Goal: Navigation & Orientation: Find specific page/section

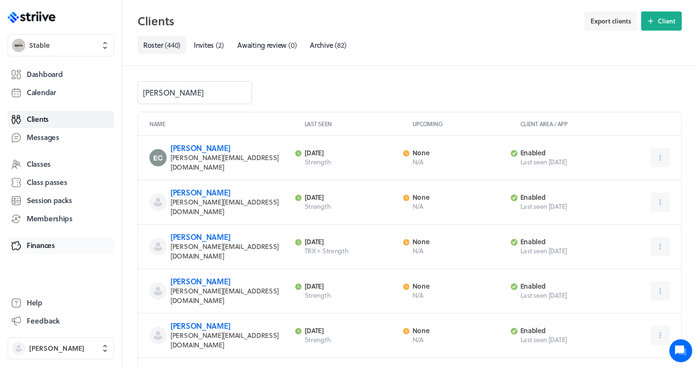
click at [50, 244] on span "Finances" at bounding box center [41, 245] width 28 height 10
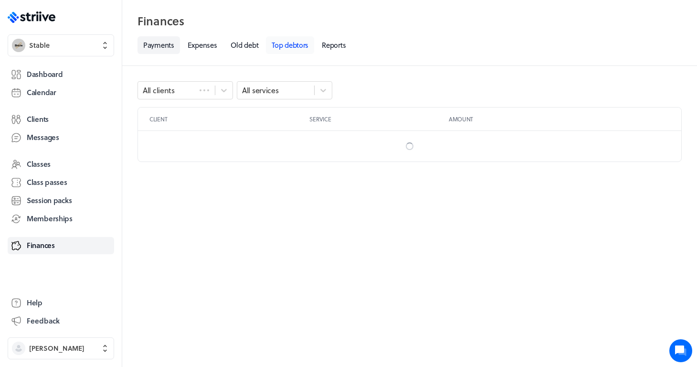
click at [298, 51] on link "Top debtors" at bounding box center [290, 45] width 48 height 18
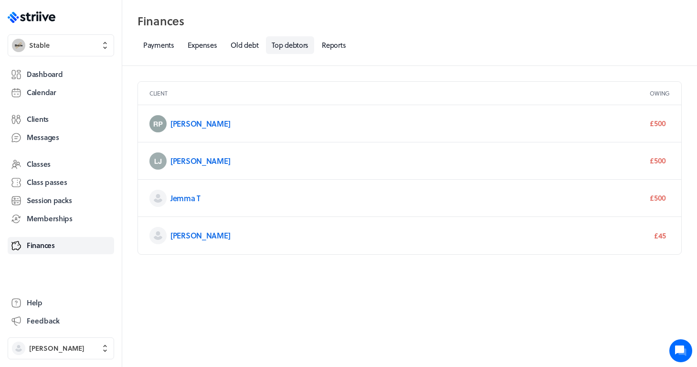
click at [589, 312] on div "Client Owing [PERSON_NAME] P £500 [PERSON_NAME] £500 Jemma T £500 [PERSON_NAME]…" at bounding box center [409, 216] width 575 height 301
click at [53, 69] on span "Dashboard" at bounding box center [45, 74] width 36 height 10
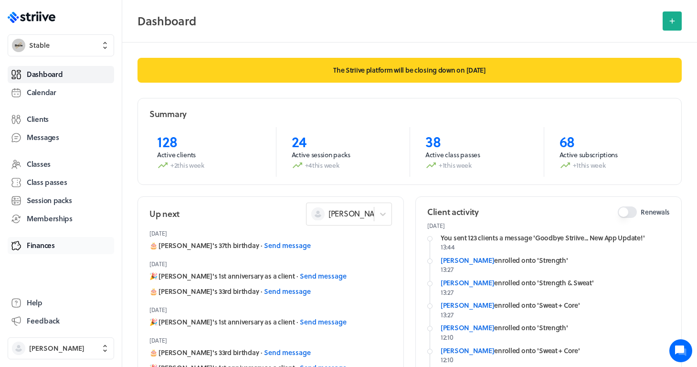
click at [46, 244] on span "Finances" at bounding box center [41, 245] width 28 height 10
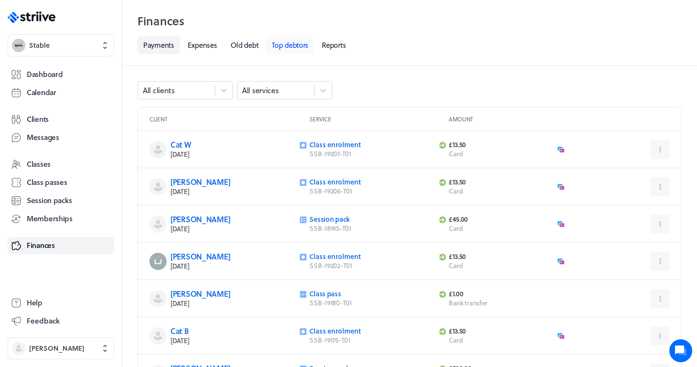
click at [291, 47] on link "Top debtors" at bounding box center [290, 45] width 48 height 18
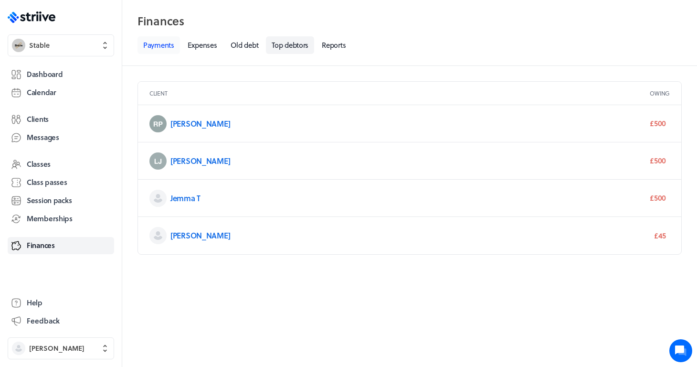
click at [162, 46] on link "Payments" at bounding box center [159, 45] width 43 height 18
